Goal: Task Accomplishment & Management: Use online tool/utility

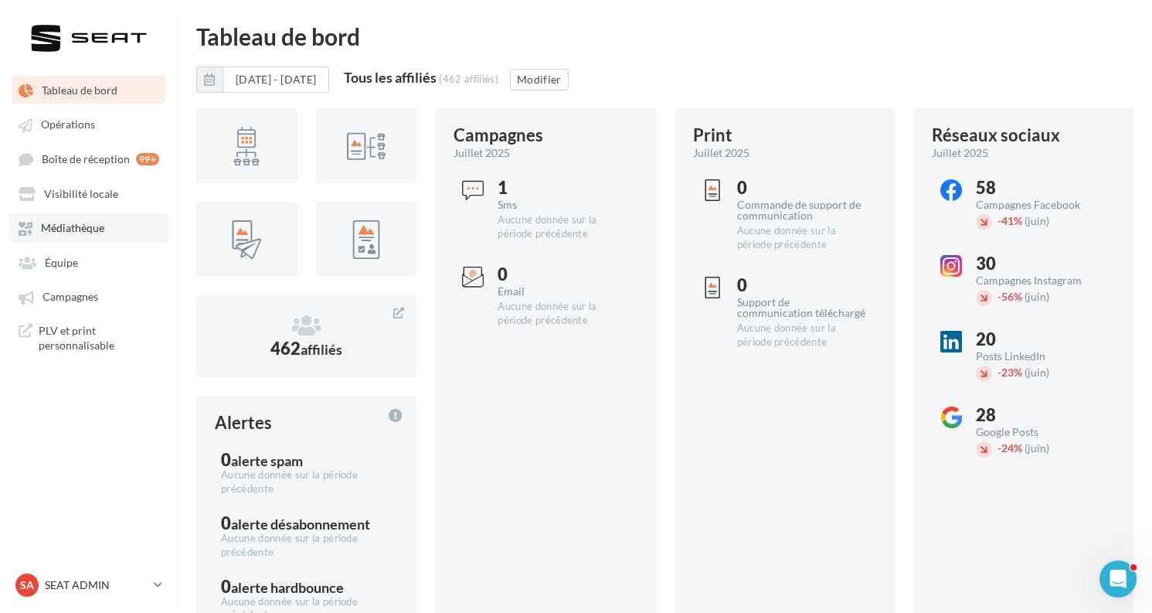
click at [83, 224] on span "Médiathèque" at bounding box center [72, 228] width 63 height 13
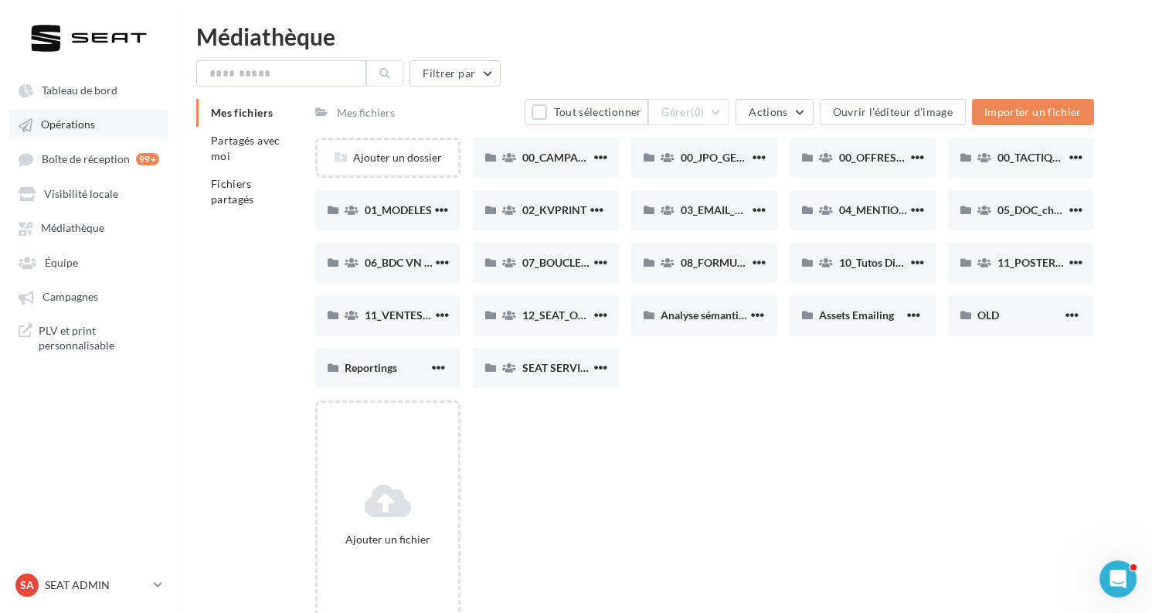
click at [94, 128] on span "Opérations" at bounding box center [68, 124] width 54 height 13
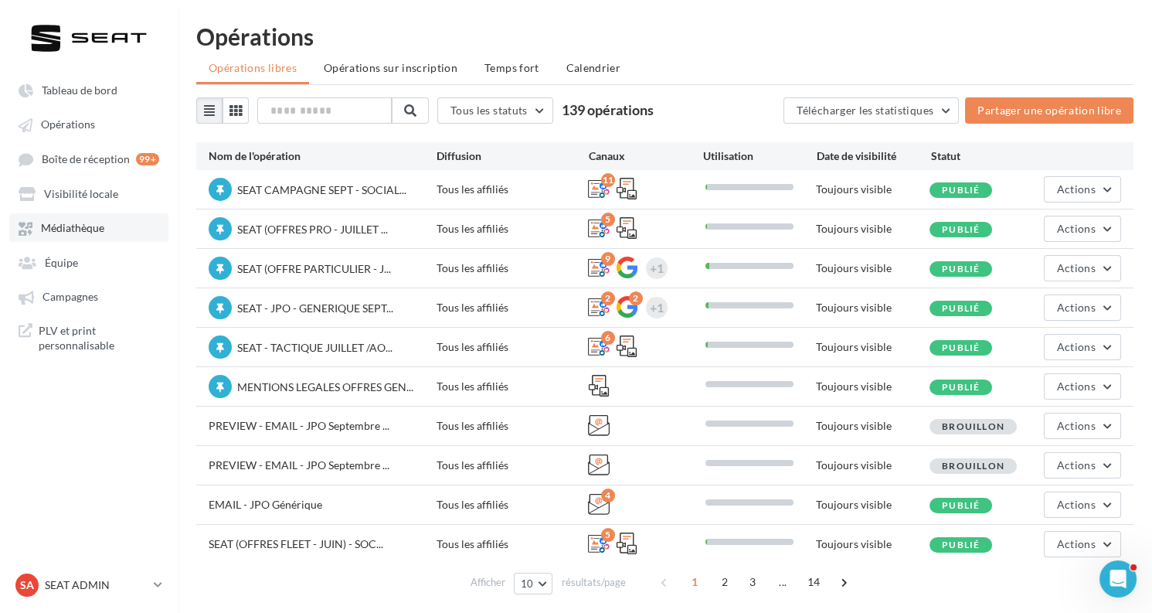
click at [92, 224] on span "Médiathèque" at bounding box center [72, 228] width 63 height 13
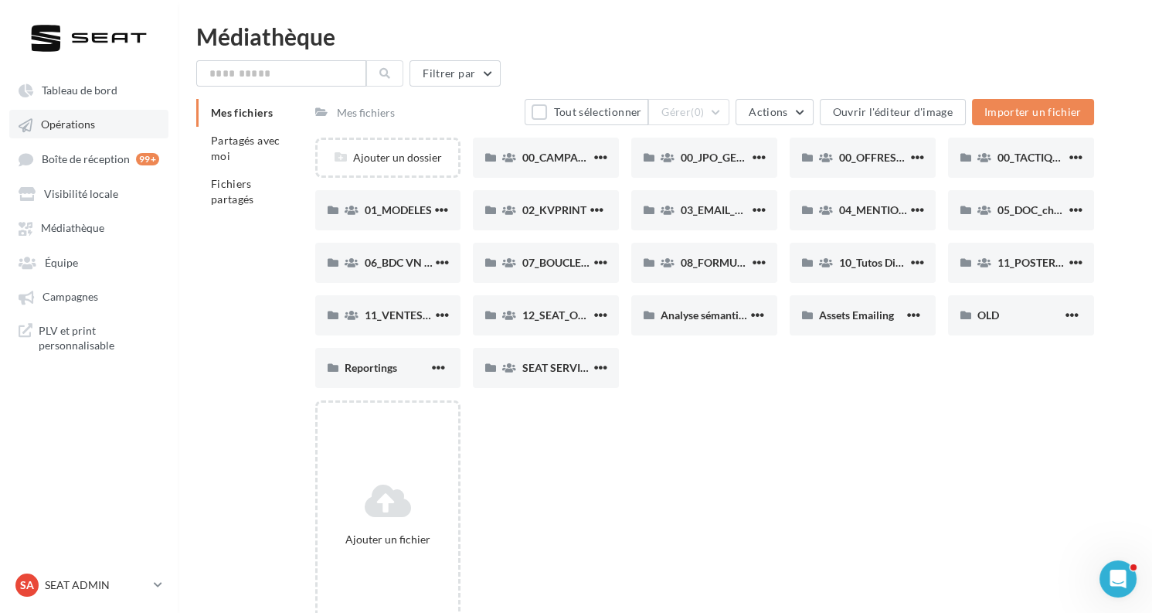
click at [92, 128] on span "Opérations" at bounding box center [68, 124] width 54 height 13
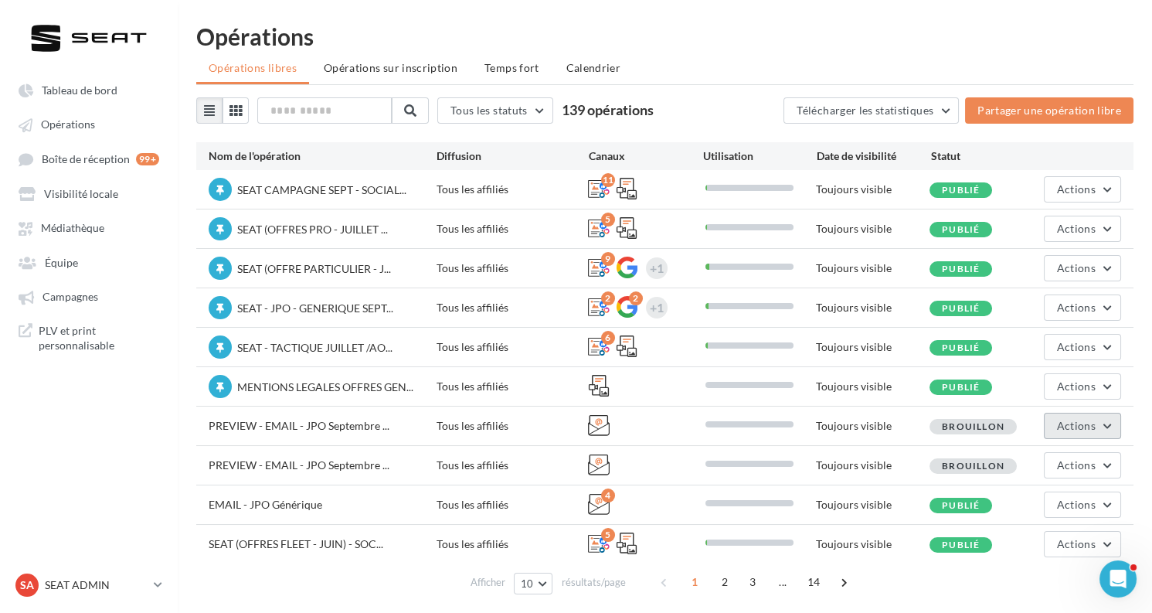
click at [1069, 419] on span "Actions" at bounding box center [1076, 425] width 39 height 13
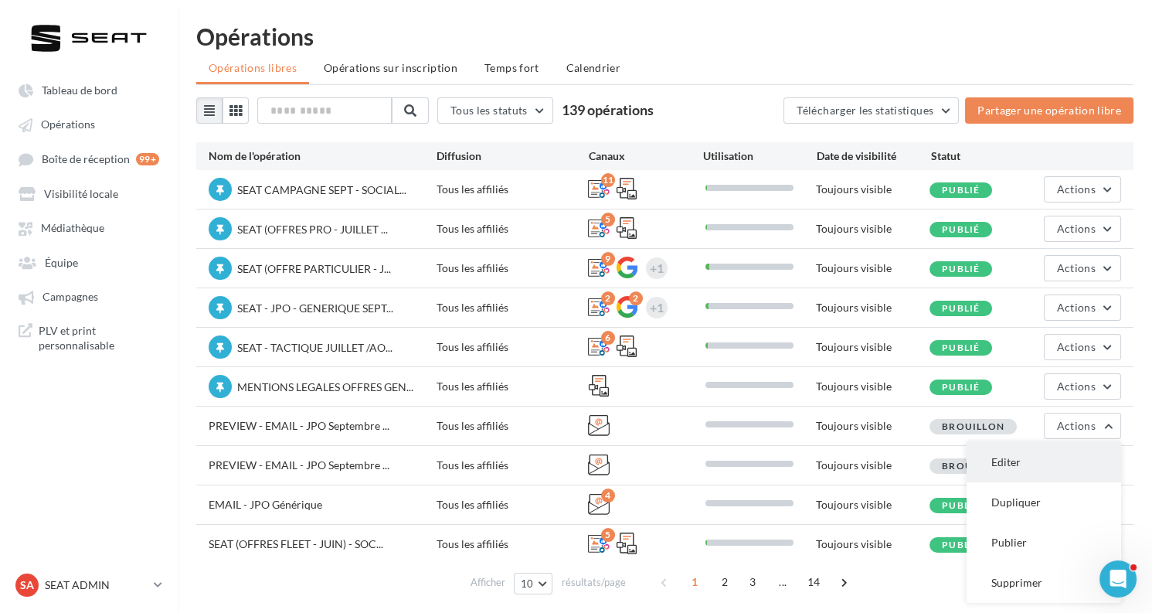
click at [1016, 461] on button "Editer" at bounding box center [1044, 462] width 155 height 40
